Goal: Navigation & Orientation: Find specific page/section

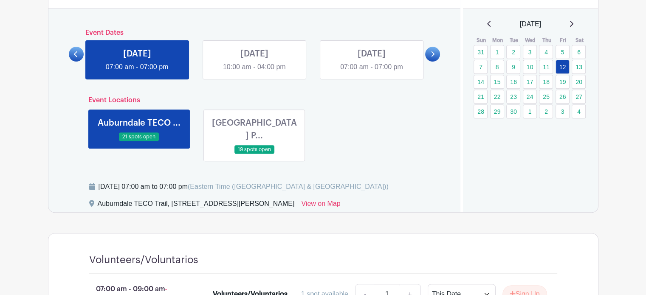
scroll to position [340, 0]
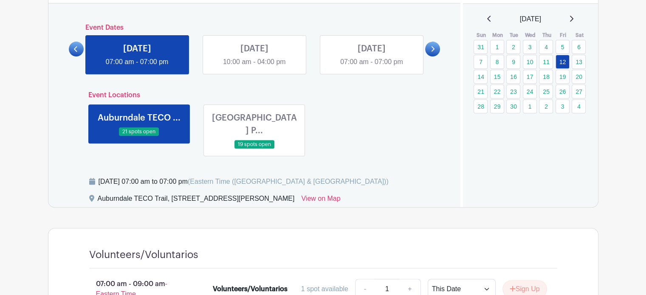
click at [254, 149] on link at bounding box center [254, 149] width 0 height 0
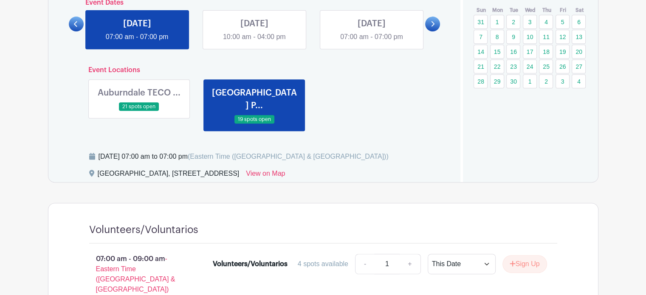
scroll to position [255, 0]
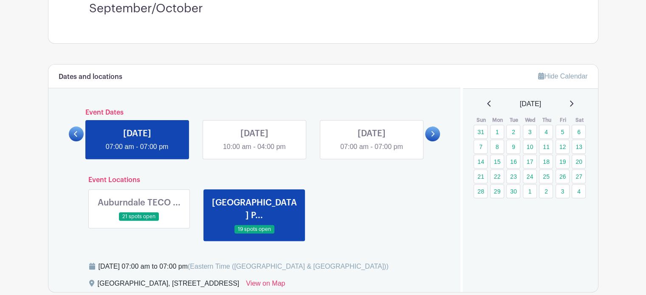
click at [371, 152] on link at bounding box center [371, 152] width 0 height 0
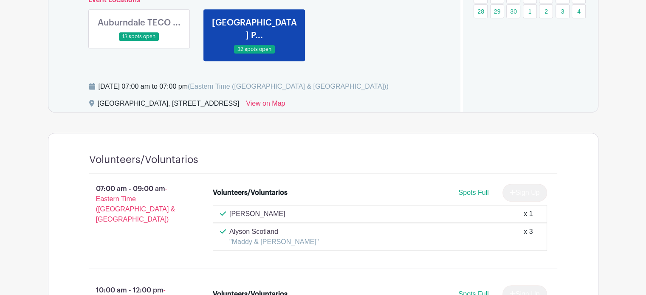
scroll to position [382, 0]
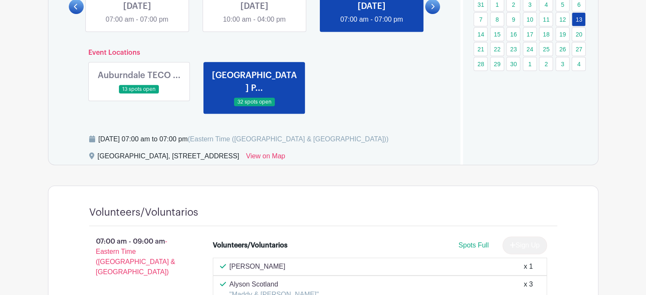
click at [139, 94] on link at bounding box center [139, 94] width 0 height 0
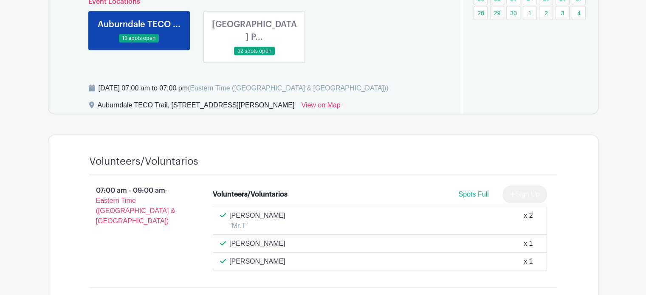
scroll to position [424, 0]
